Goal: Browse casually

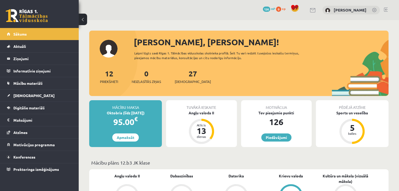
click at [27, 11] on link at bounding box center [27, 15] width 42 height 13
click at [281, 9] on span "0" at bounding box center [278, 9] width 5 height 5
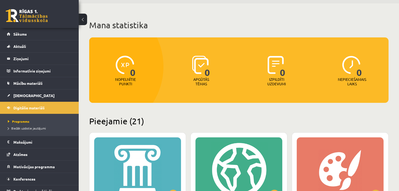
scroll to position [26, 0]
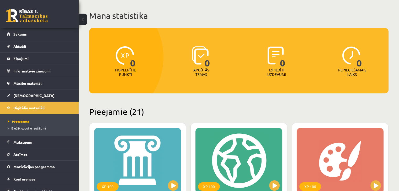
click at [198, 55] on img at bounding box center [200, 55] width 17 height 18
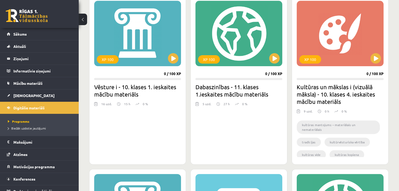
scroll to position [184, 0]
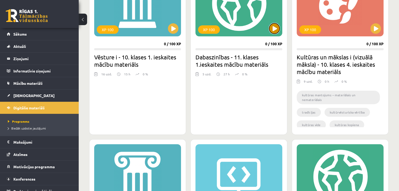
click at [270, 29] on button at bounding box center [274, 28] width 10 height 10
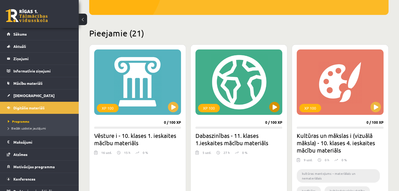
scroll to position [105, 0]
click at [241, 81] on div "XP 100" at bounding box center [238, 83] width 87 height 66
